Goal: Find specific page/section: Find specific page/section

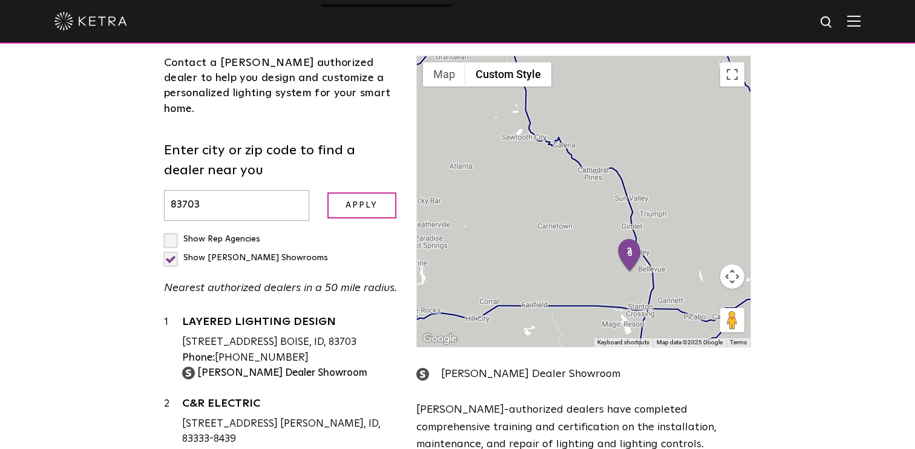
click at [207, 190] on input "83703" at bounding box center [236, 205] width 145 height 31
type input "14534"
click at [327, 192] on input "Apply" at bounding box center [361, 205] width 69 height 26
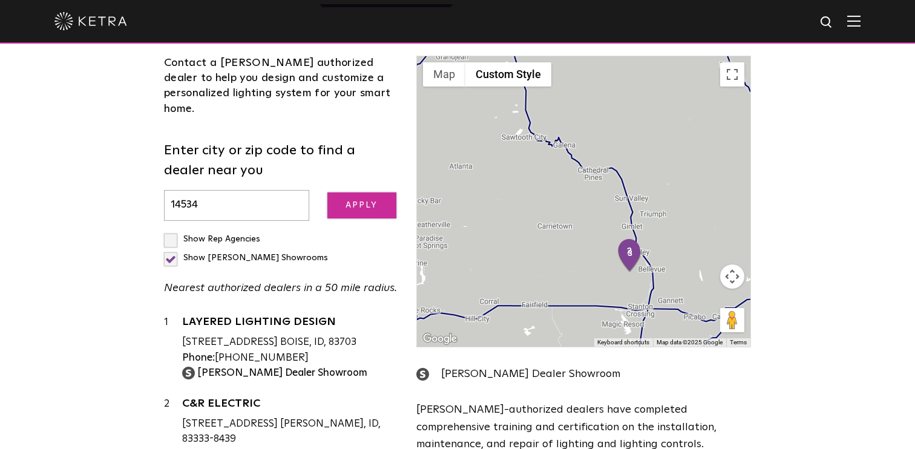
click at [343, 192] on input "Apply" at bounding box center [361, 205] width 69 height 26
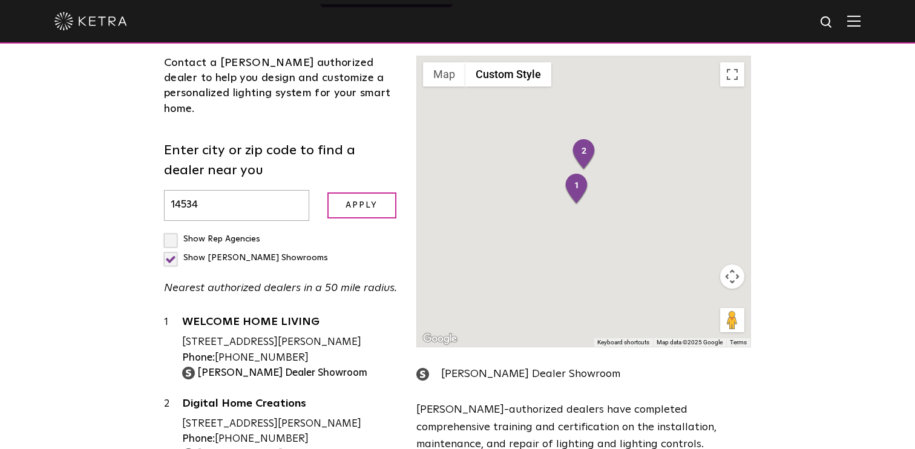
click at [287, 249] on div "Show [PERSON_NAME] Showrooms" at bounding box center [246, 258] width 164 height 19
click at [277, 254] on label "Show [PERSON_NAME] Showrooms" at bounding box center [246, 258] width 164 height 8
click at [172, 230] on input "Show [PERSON_NAME] Showrooms" at bounding box center [168, 234] width 8 height 8
checkbox input "false"
